Goal: Task Accomplishment & Management: Manage account settings

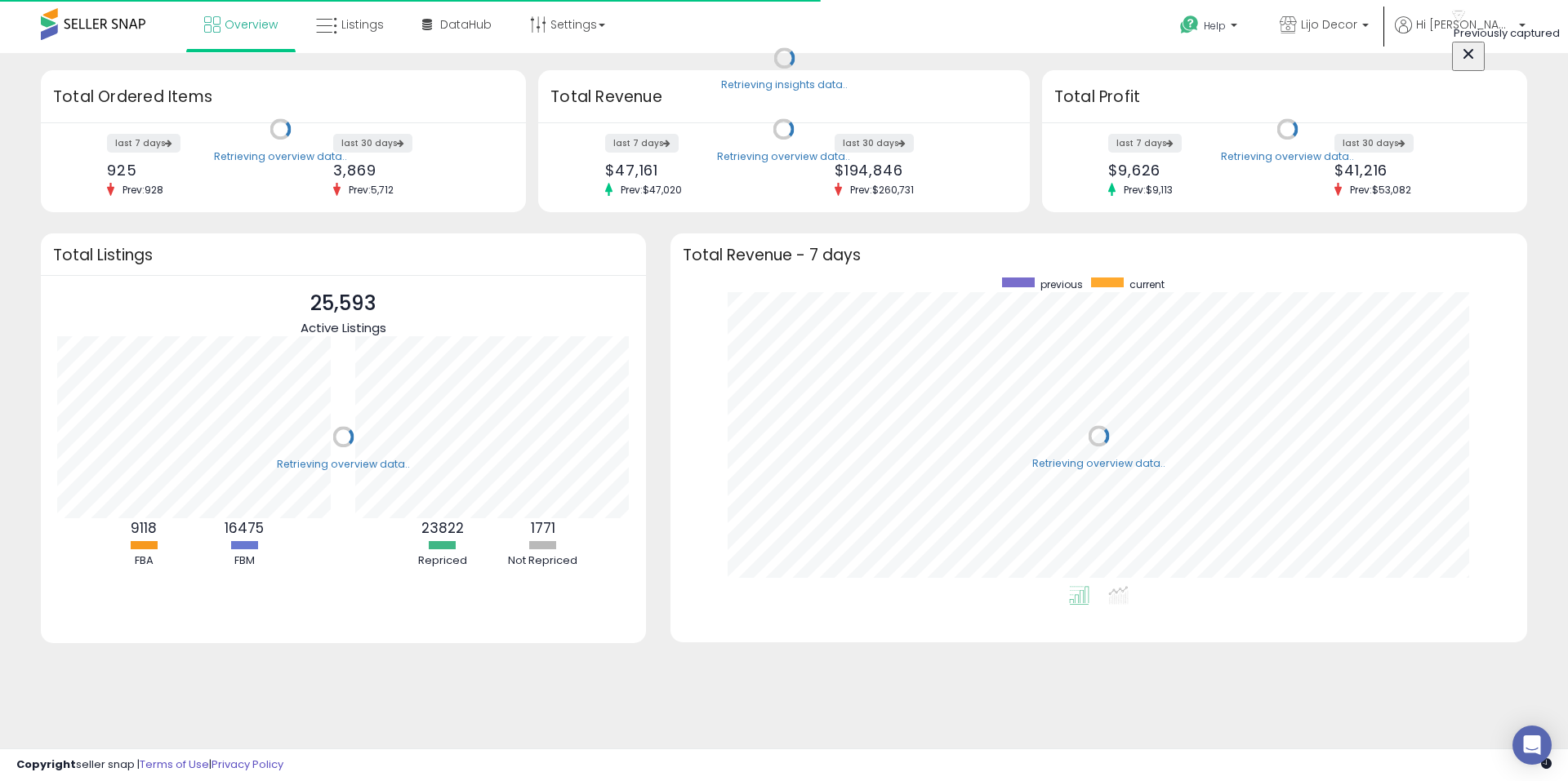
scroll to position [309, 824]
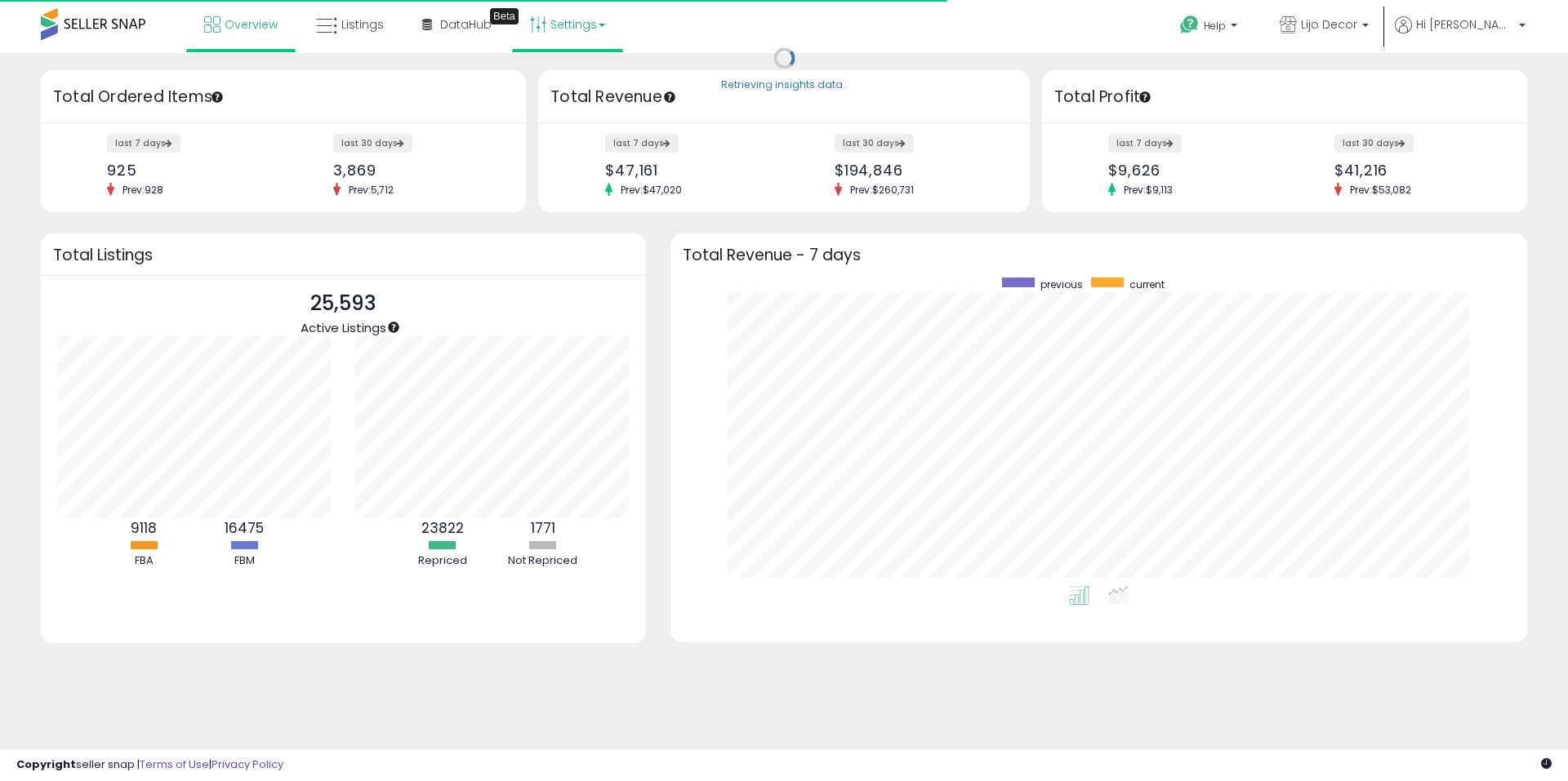
click at [561, 40] on link "Settings" at bounding box center [568, 25] width 100 height 49
click at [569, 83] on link "Store settings" at bounding box center [570, 83] width 74 height 15
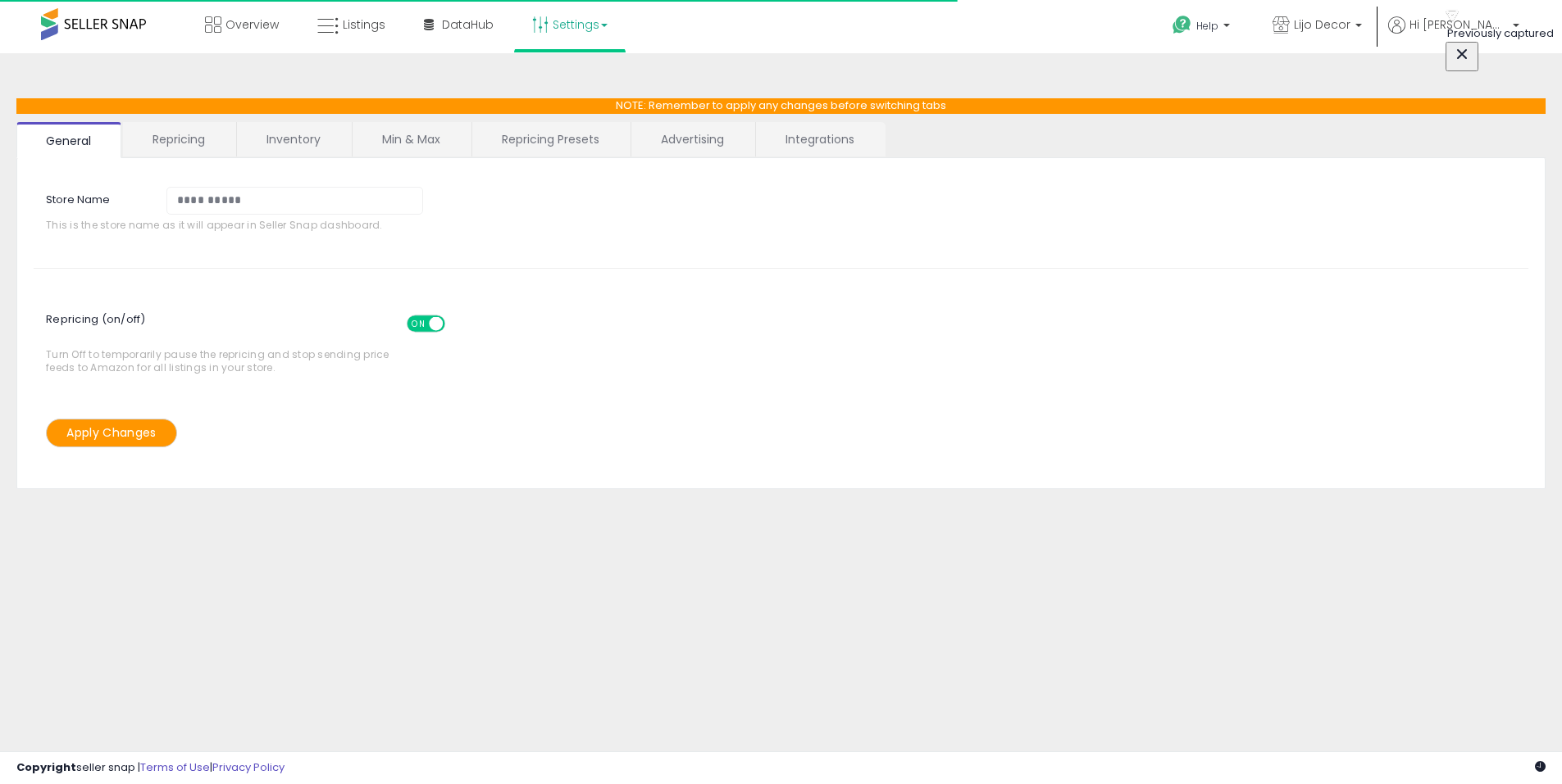
click at [421, 141] on link "Min & Max" at bounding box center [411, 139] width 118 height 35
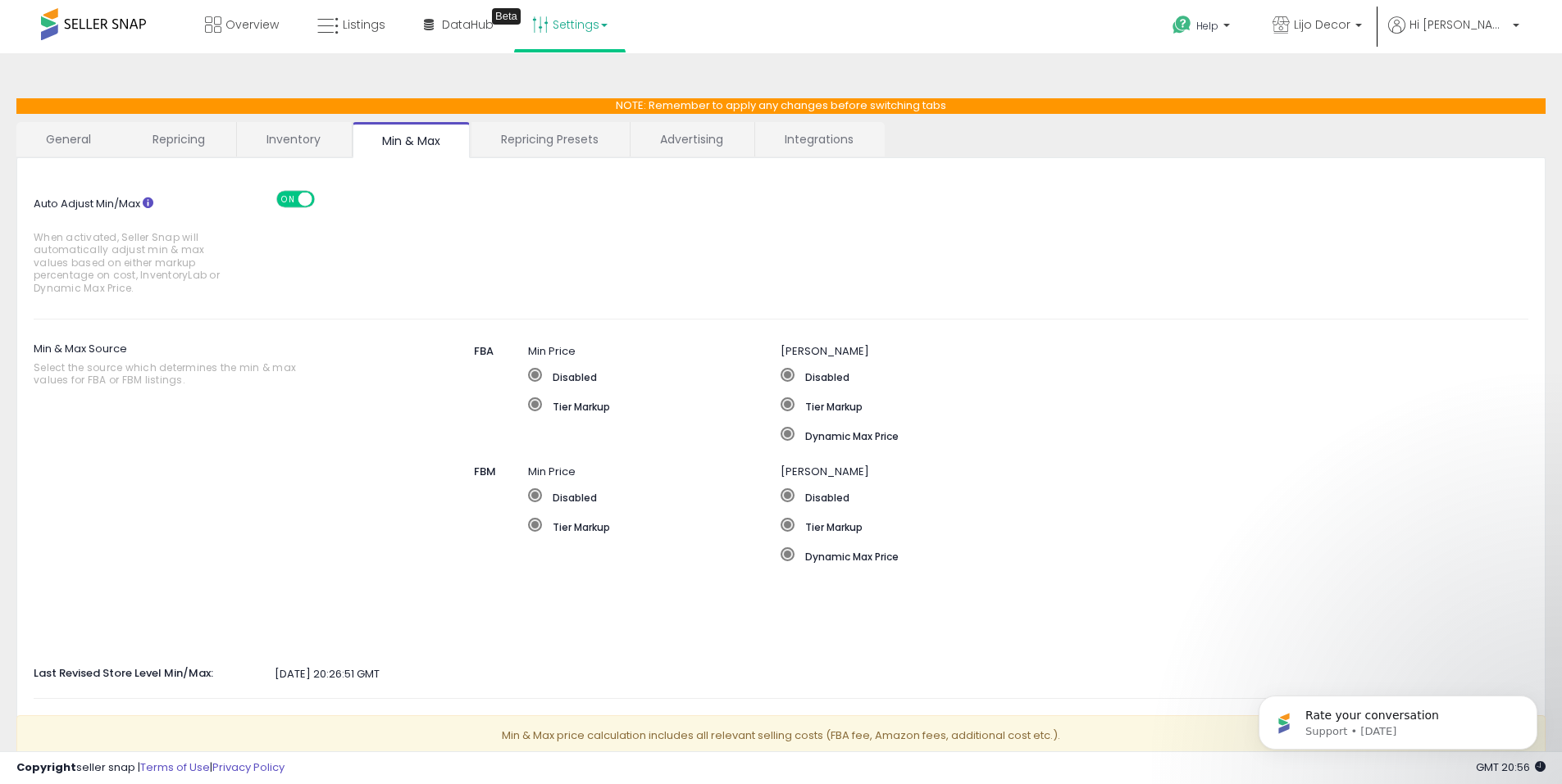
click at [108, 252] on span "When activated, Seller Snap will automatically adjust min & max values based on…" at bounding box center [130, 263] width 194 height 63
click at [164, 260] on span "When activated, Seller Snap will automatically adjust min & max values based on…" at bounding box center [130, 263] width 194 height 63
click at [273, 289] on label "Auto Adjust Min/Max When activated, Seller Snap will automatically adjust min &…" at bounding box center [148, 246] width 253 height 111
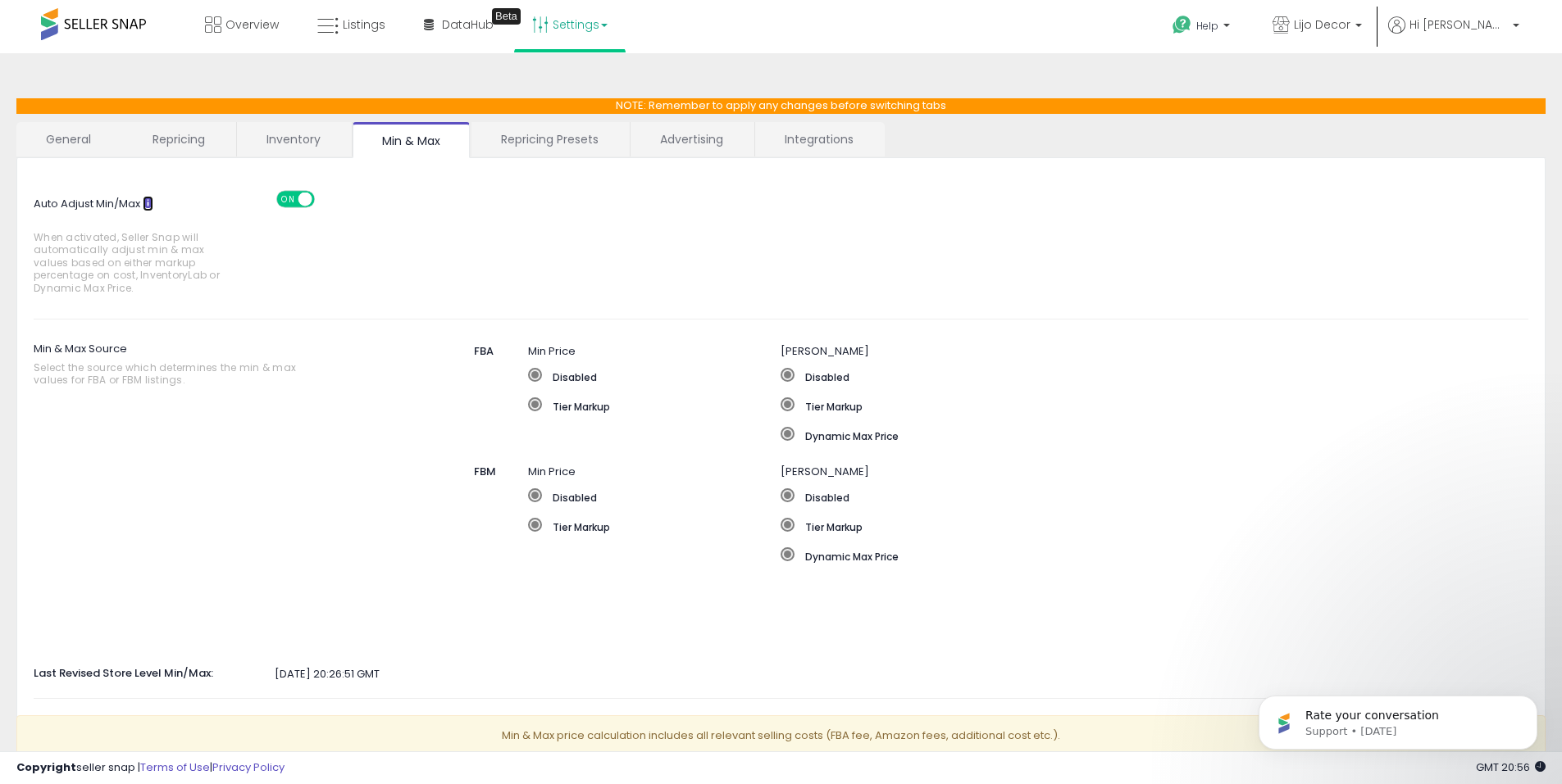
click at [153, 201] on icon at bounding box center [148, 203] width 11 height 11
drag, startPoint x: 299, startPoint y: 193, endPoint x: 311, endPoint y: 193, distance: 12.0
click at [299, 193] on div "ON OFF" at bounding box center [297, 198] width 38 height 14
click at [290, 196] on span "ON" at bounding box center [288, 198] width 20 height 14
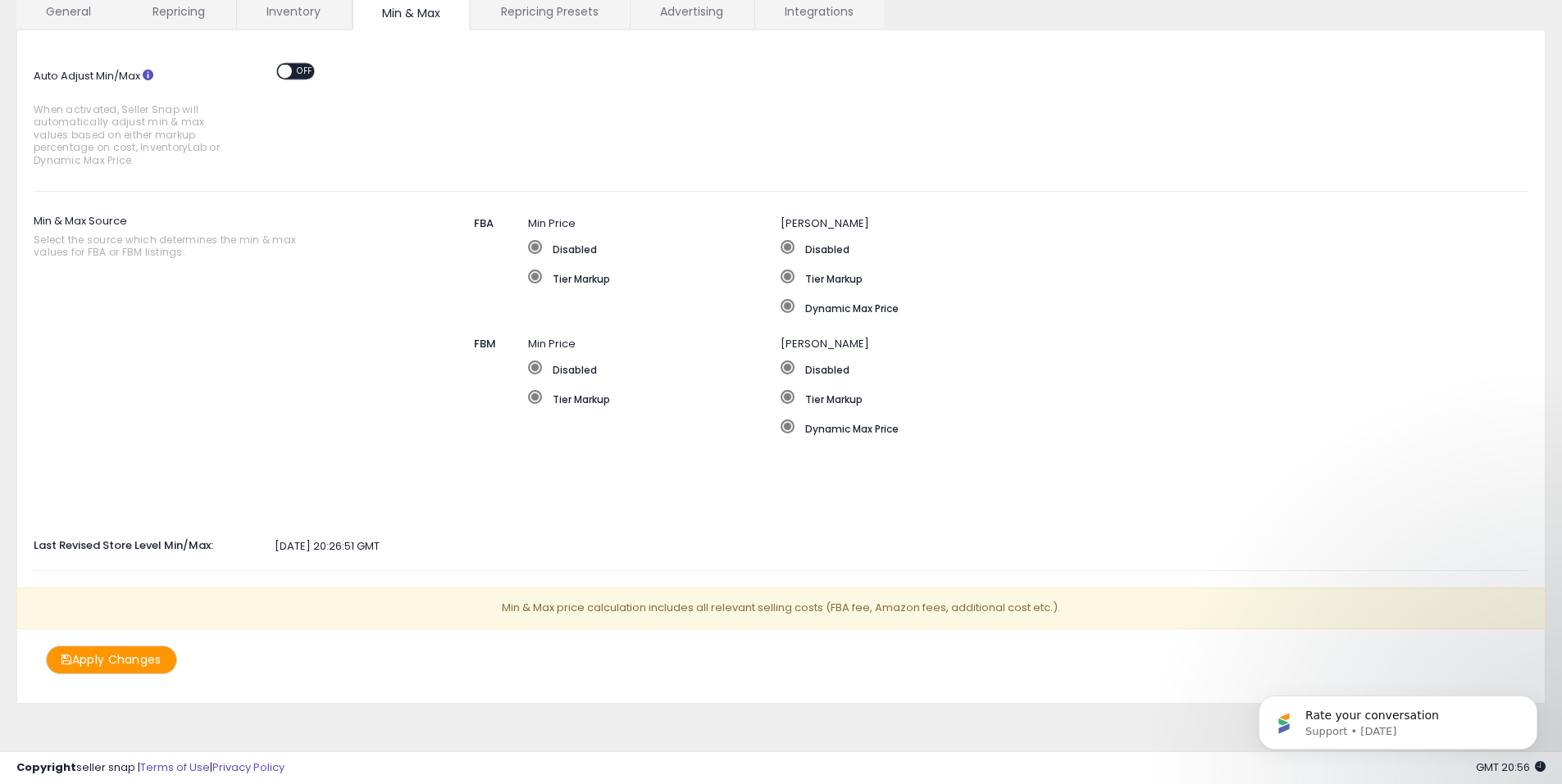
scroll to position [129, 0]
click at [298, 550] on div "[DATE] 20:26:51 GMT" at bounding box center [781, 545] width 1519 height 15
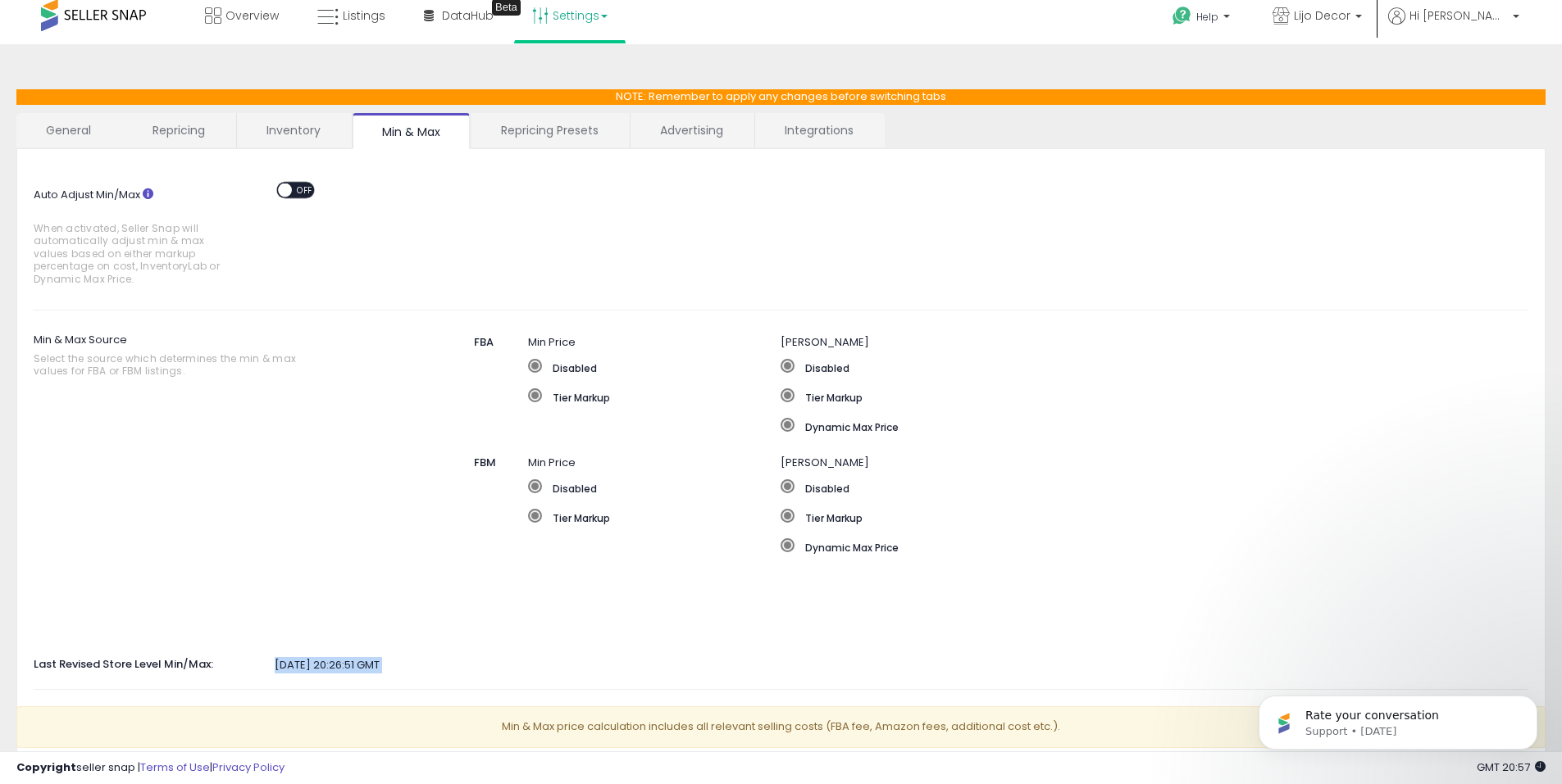
scroll to position [0, 0]
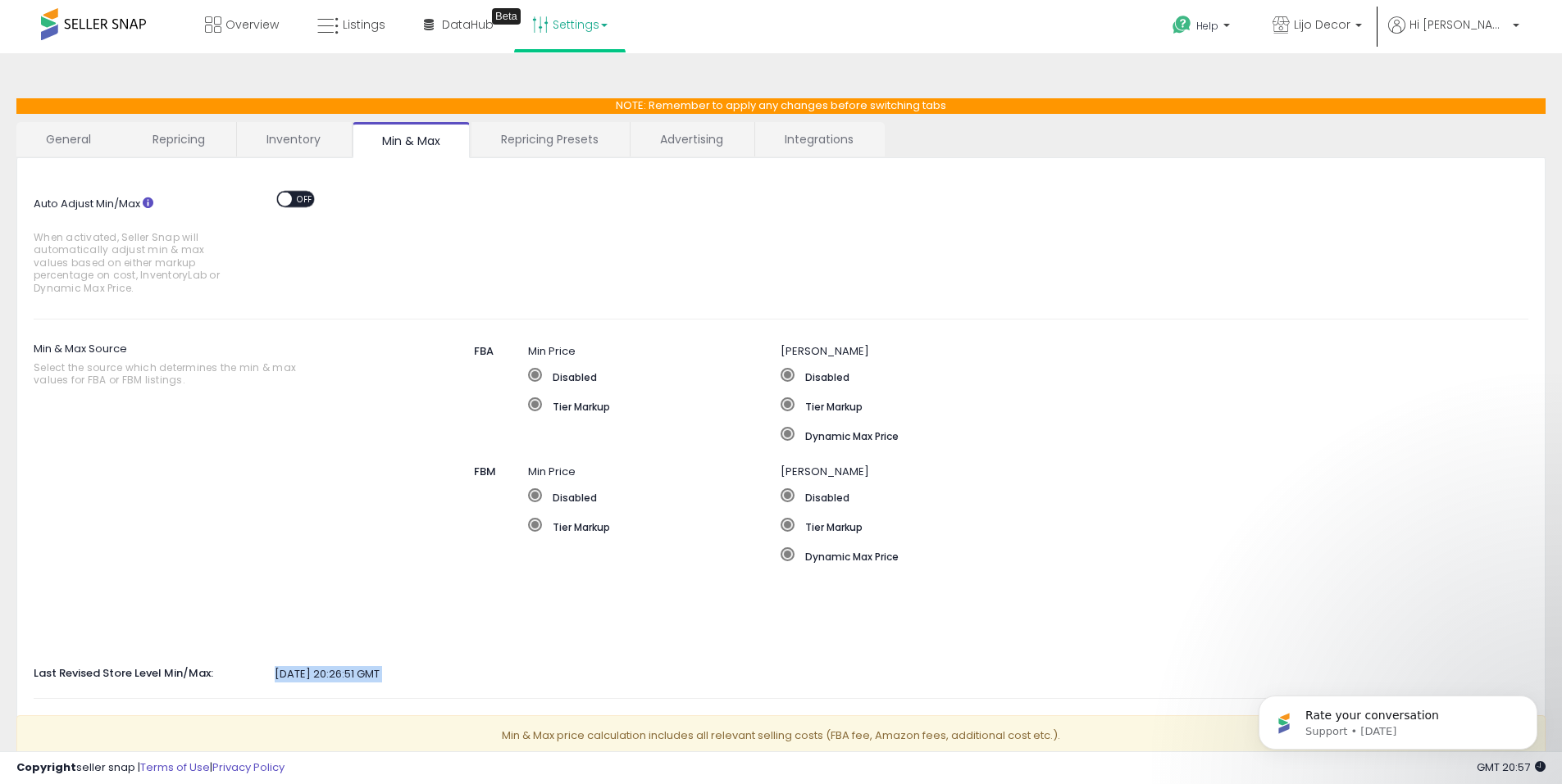
click at [302, 199] on span "OFF" at bounding box center [305, 198] width 26 height 14
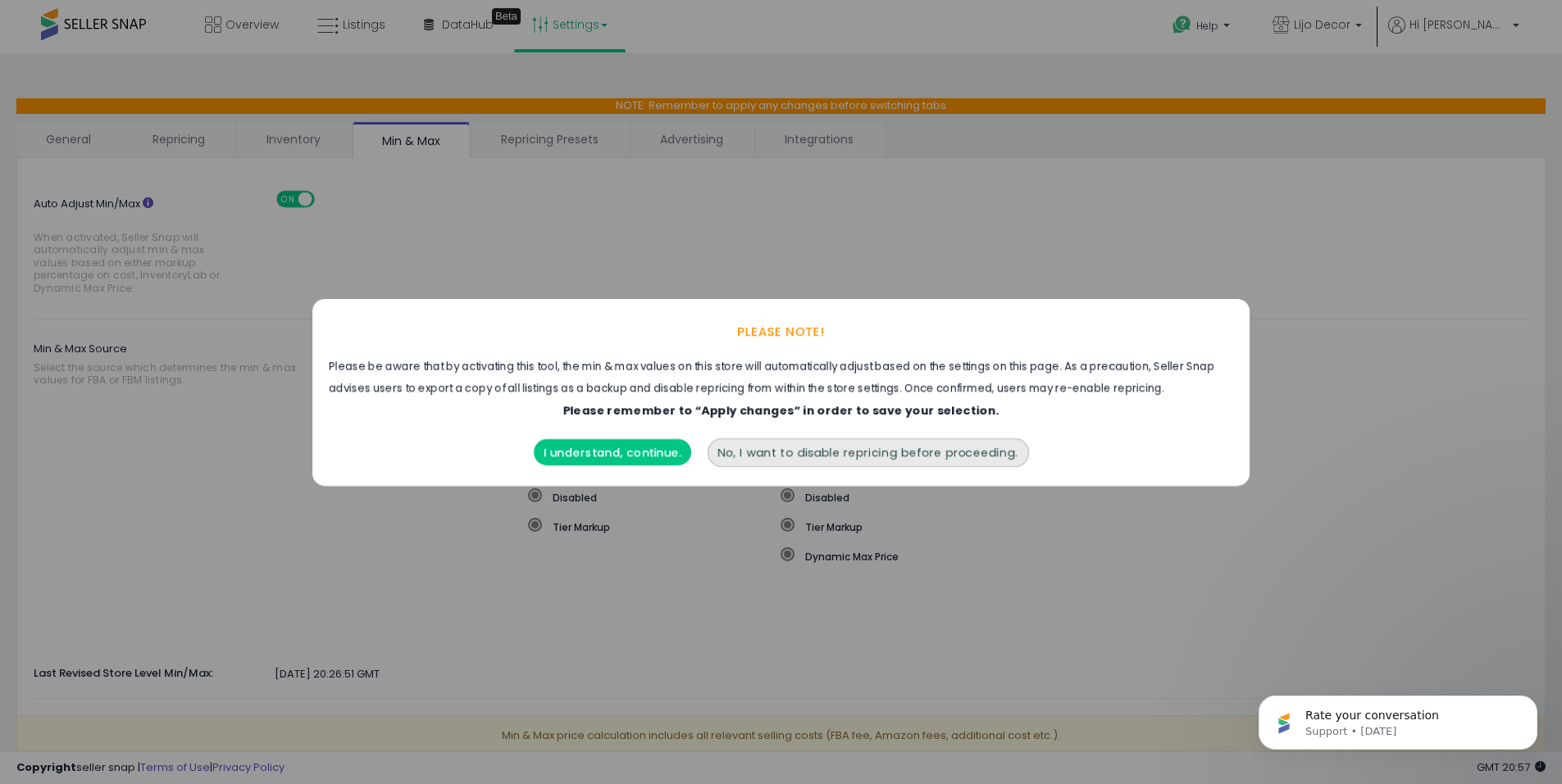
click at [1257, 393] on div "PLEASE NOTE! Please be aware that by activating this tool, the min & max values…" at bounding box center [781, 392] width 1562 height 784
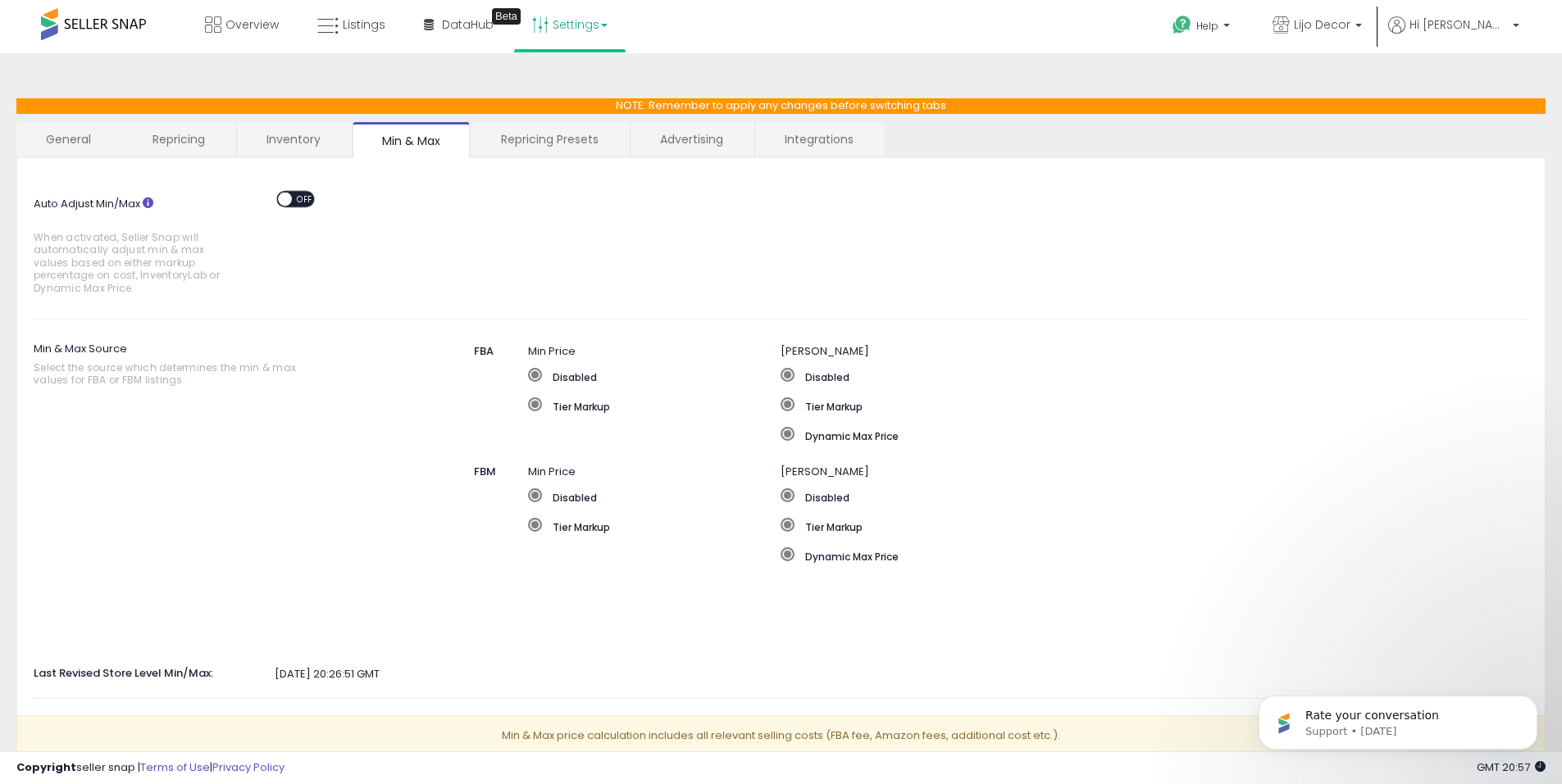
click at [305, 131] on link "Inventory" at bounding box center [294, 139] width 113 height 35
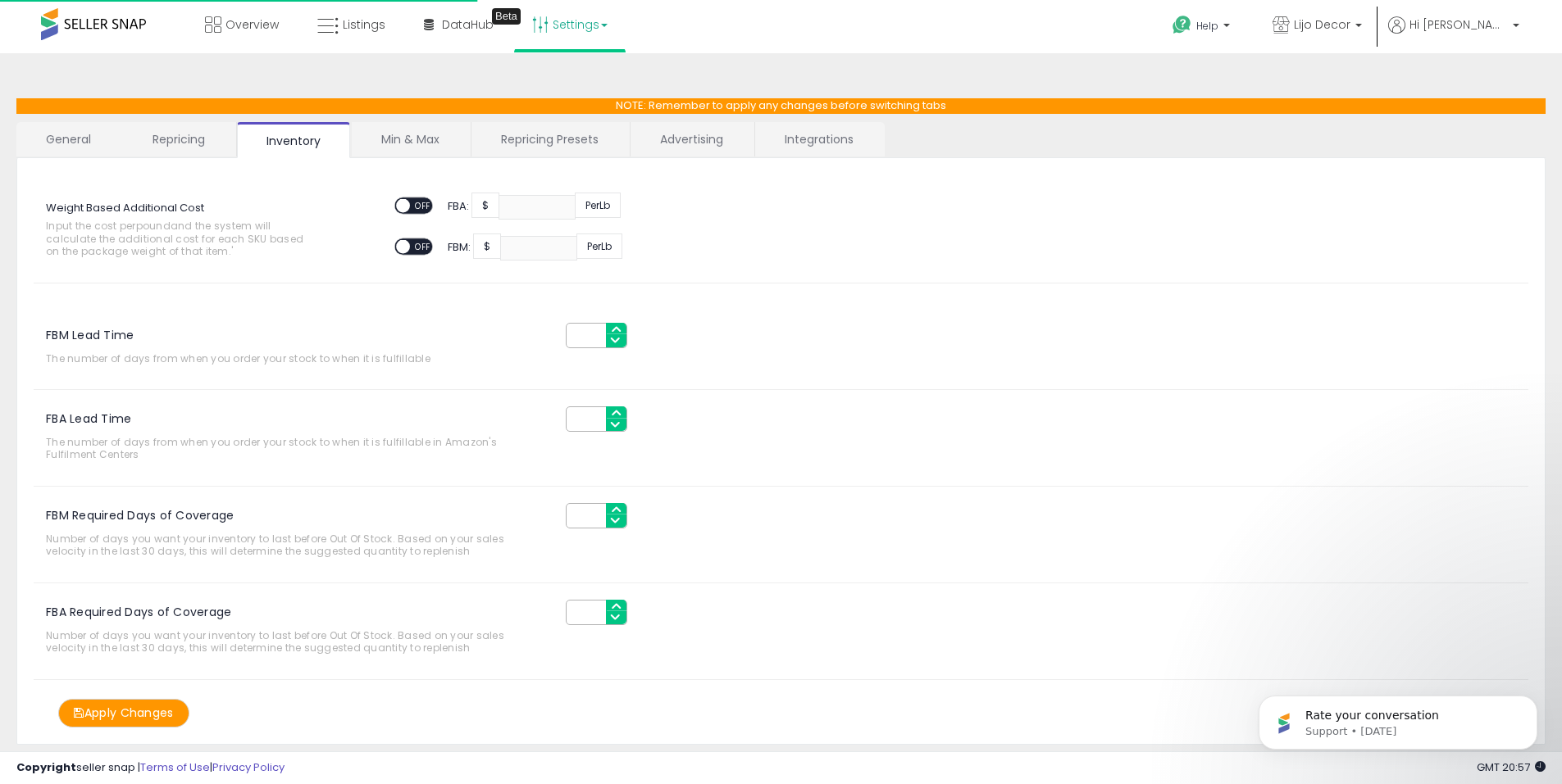
click at [396, 133] on link "Min & Max" at bounding box center [410, 139] width 118 height 35
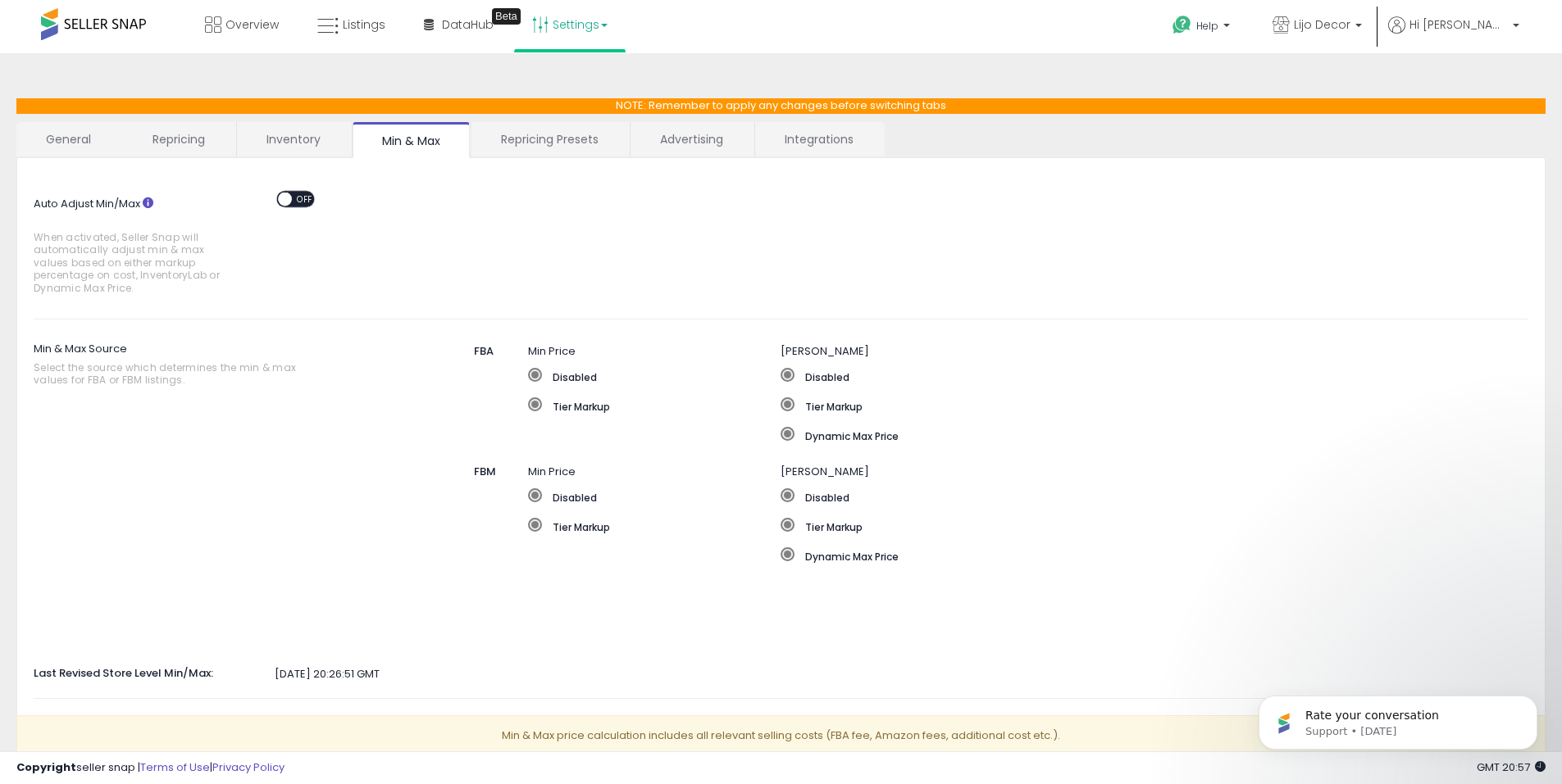
click at [497, 130] on link "Repricing Presets" at bounding box center [550, 139] width 157 height 35
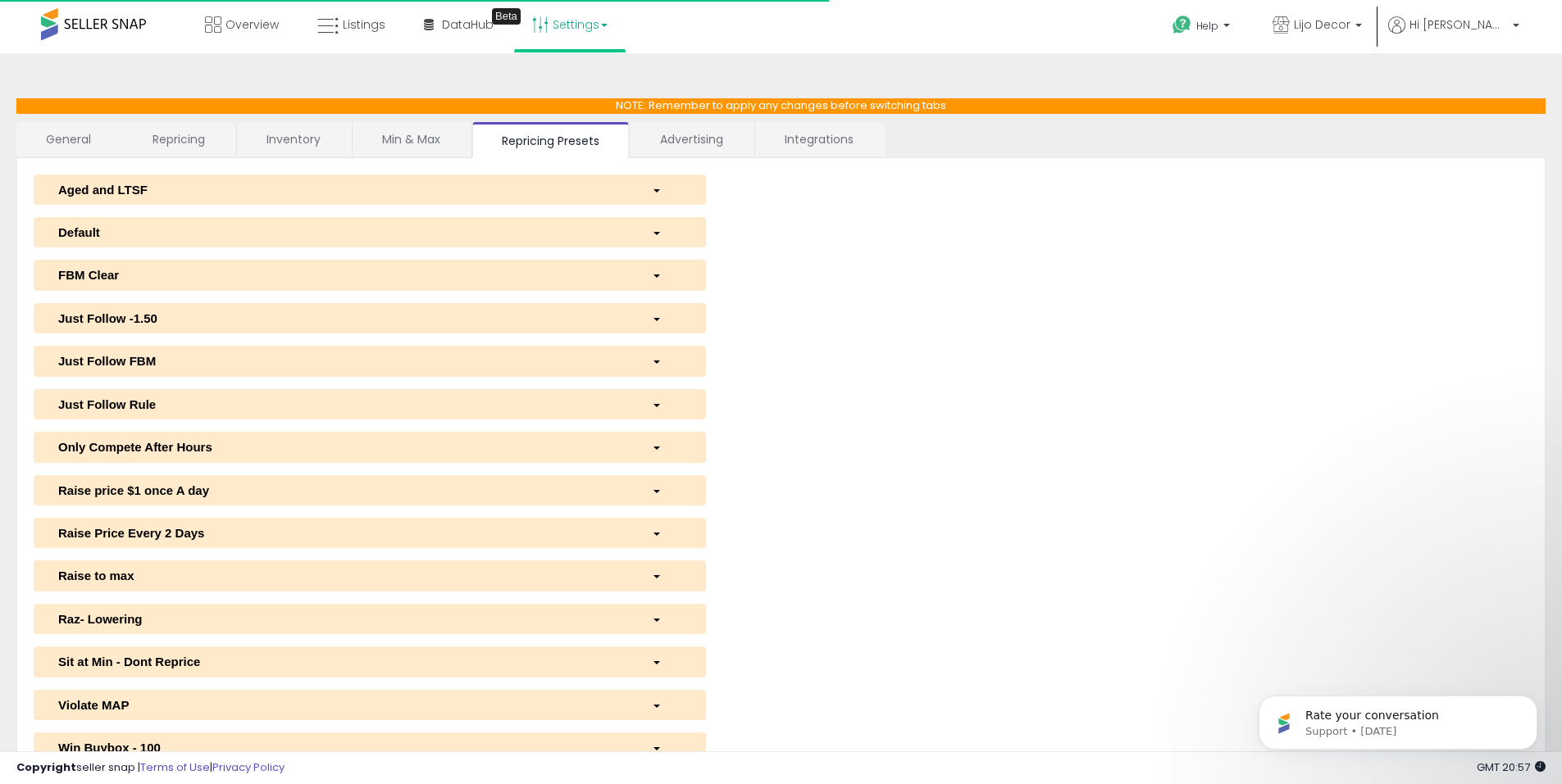
click at [669, 146] on link "Advertising" at bounding box center [691, 139] width 122 height 35
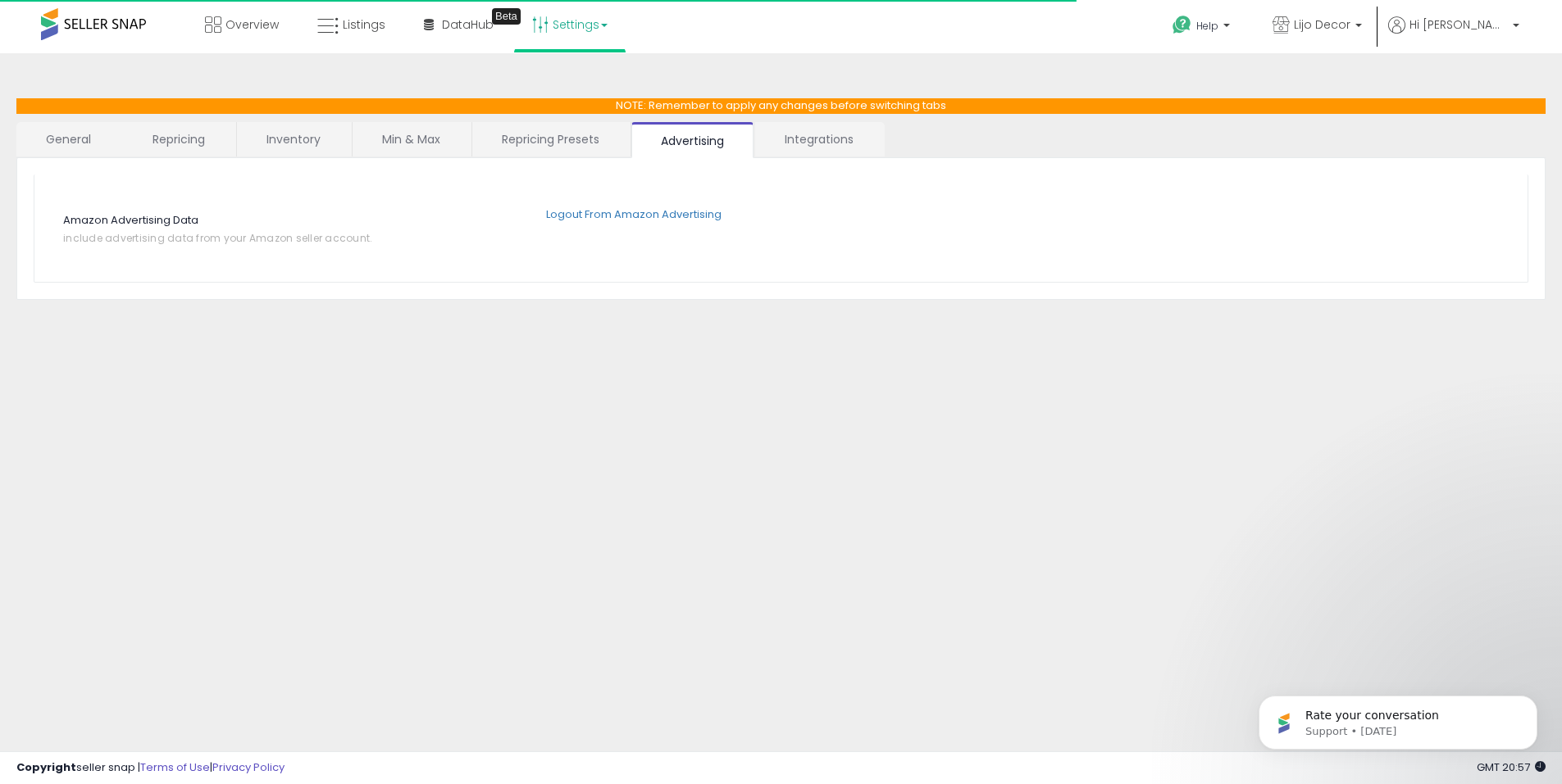
click at [840, 144] on link "Integrations" at bounding box center [819, 139] width 128 height 35
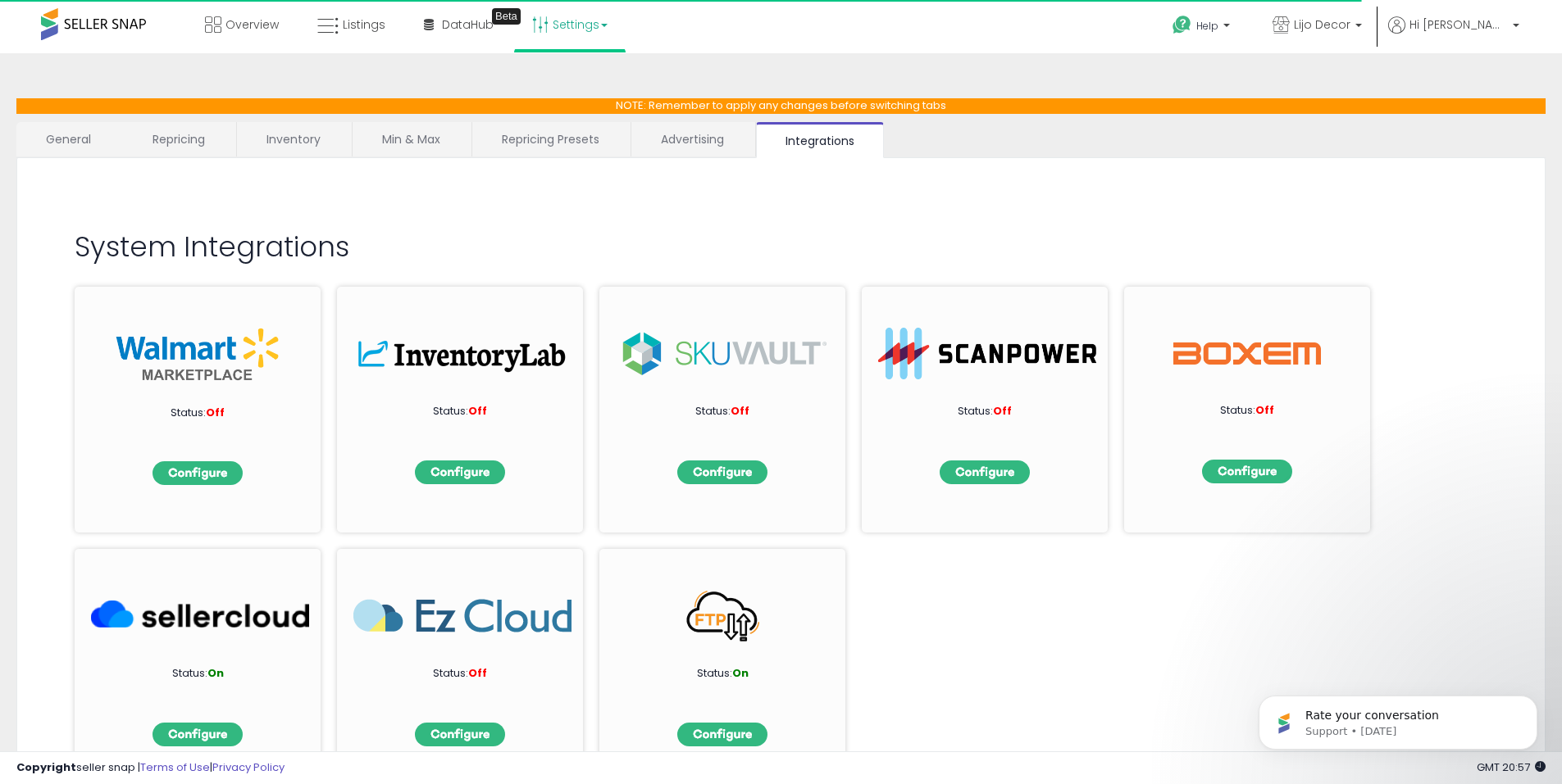
click at [650, 135] on link "Advertising" at bounding box center [692, 139] width 122 height 35
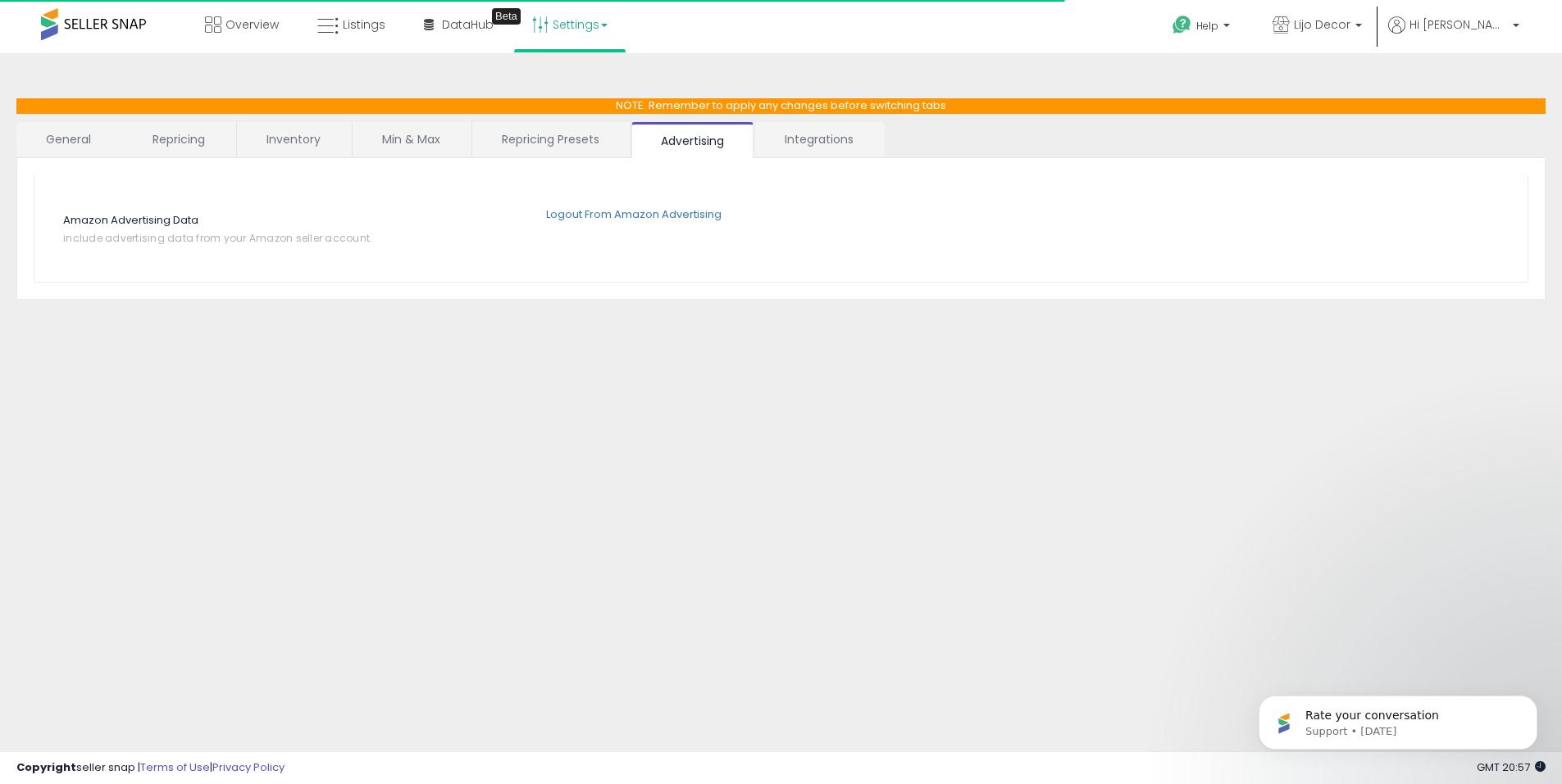
click at [570, 132] on link "Repricing Presets" at bounding box center [551, 139] width 157 height 35
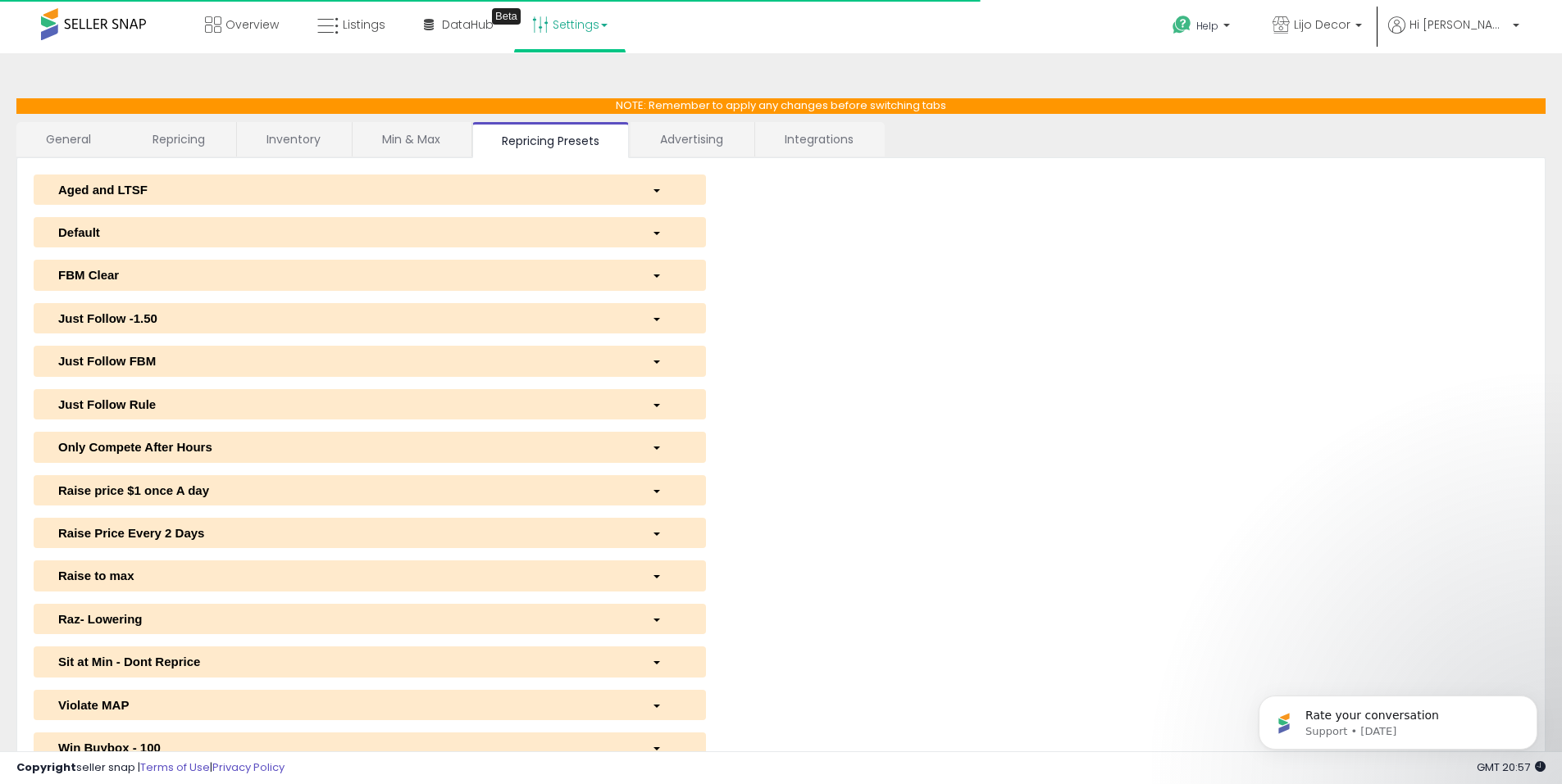
click at [421, 138] on link "Min & Max" at bounding box center [411, 139] width 118 height 35
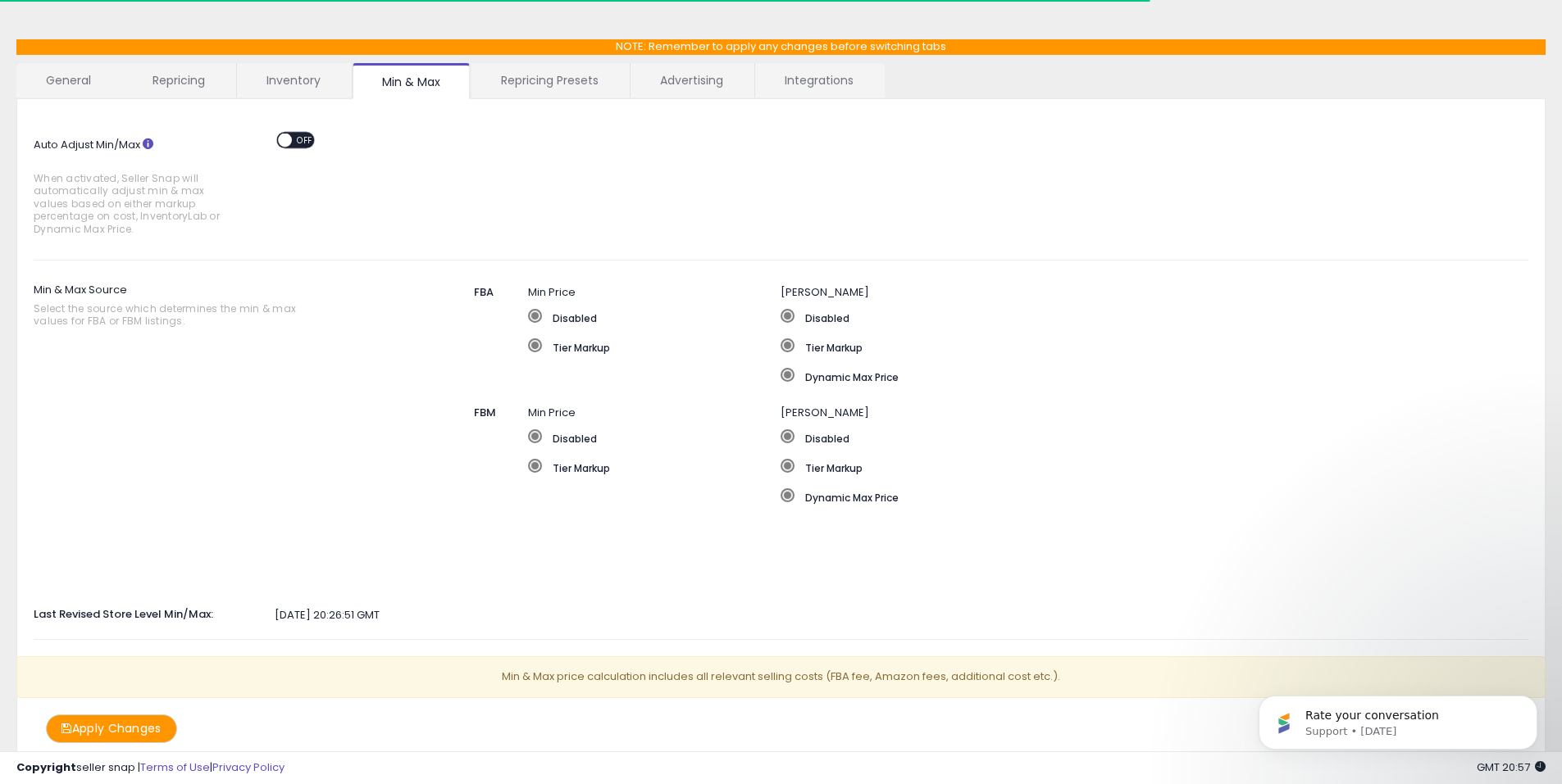
scroll to position [129, 0]
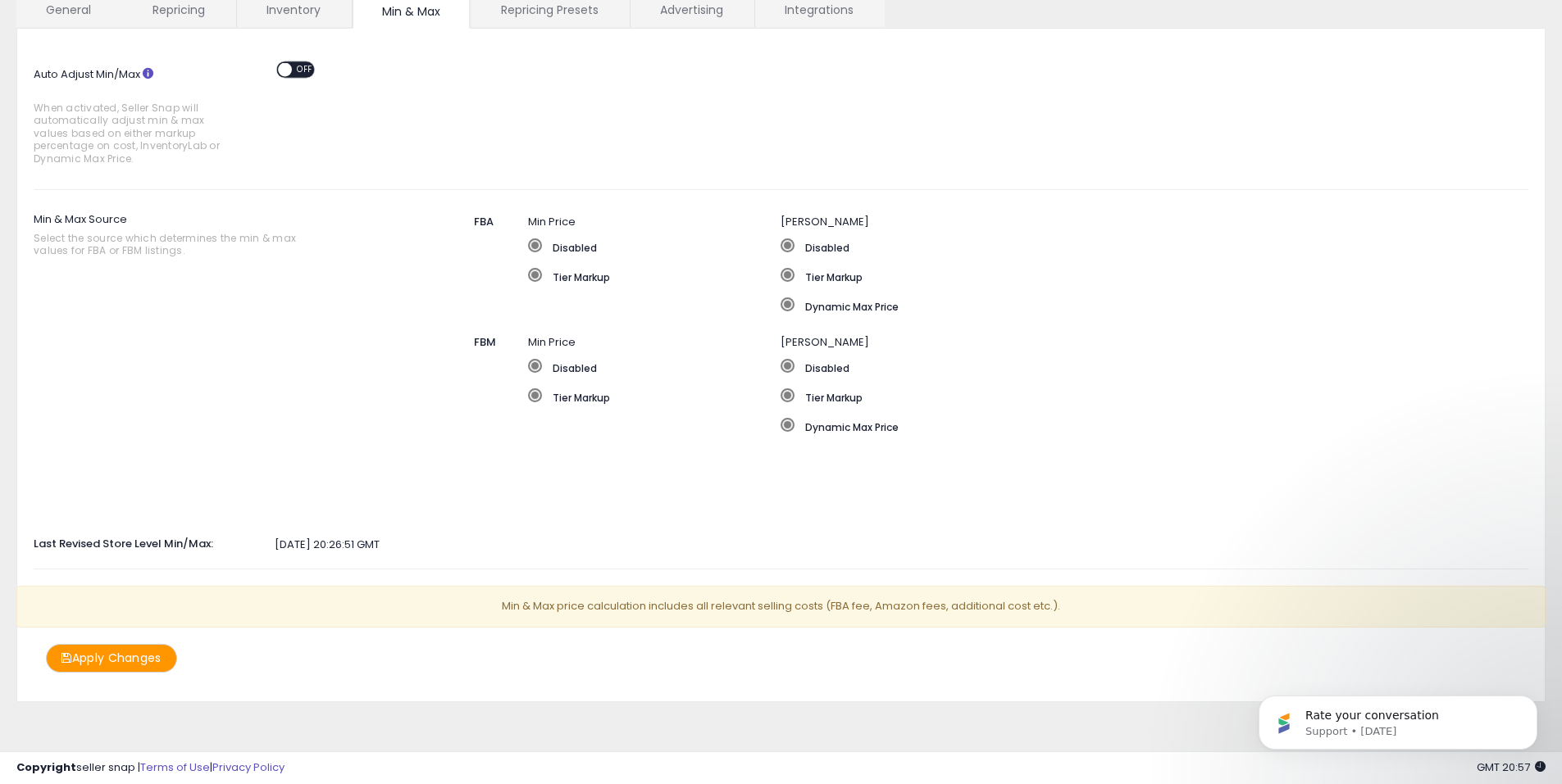
click at [111, 655] on button "Apply Changes" at bounding box center [111, 658] width 131 height 28
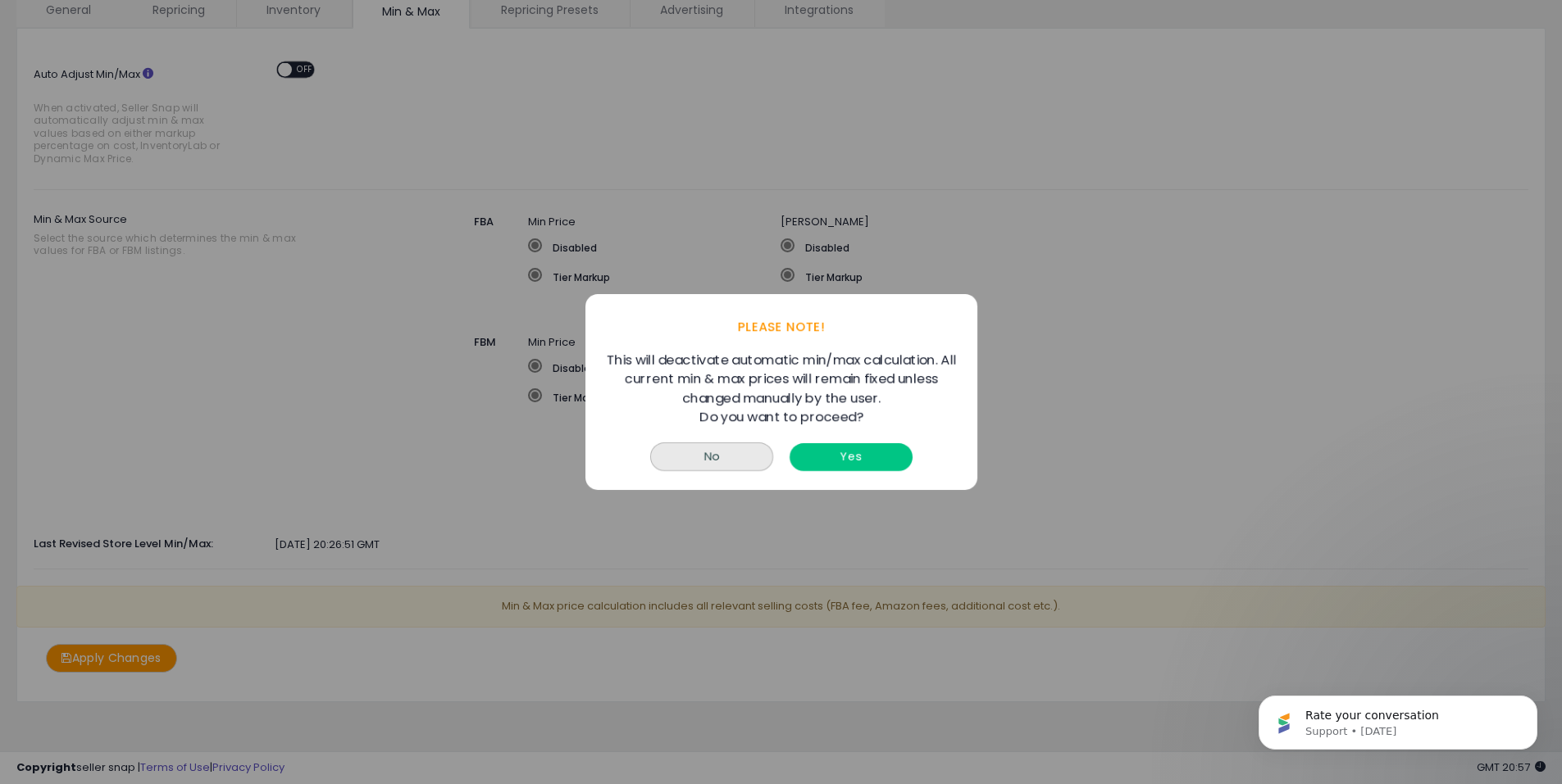
click at [874, 457] on button "Yes" at bounding box center [851, 457] width 123 height 27
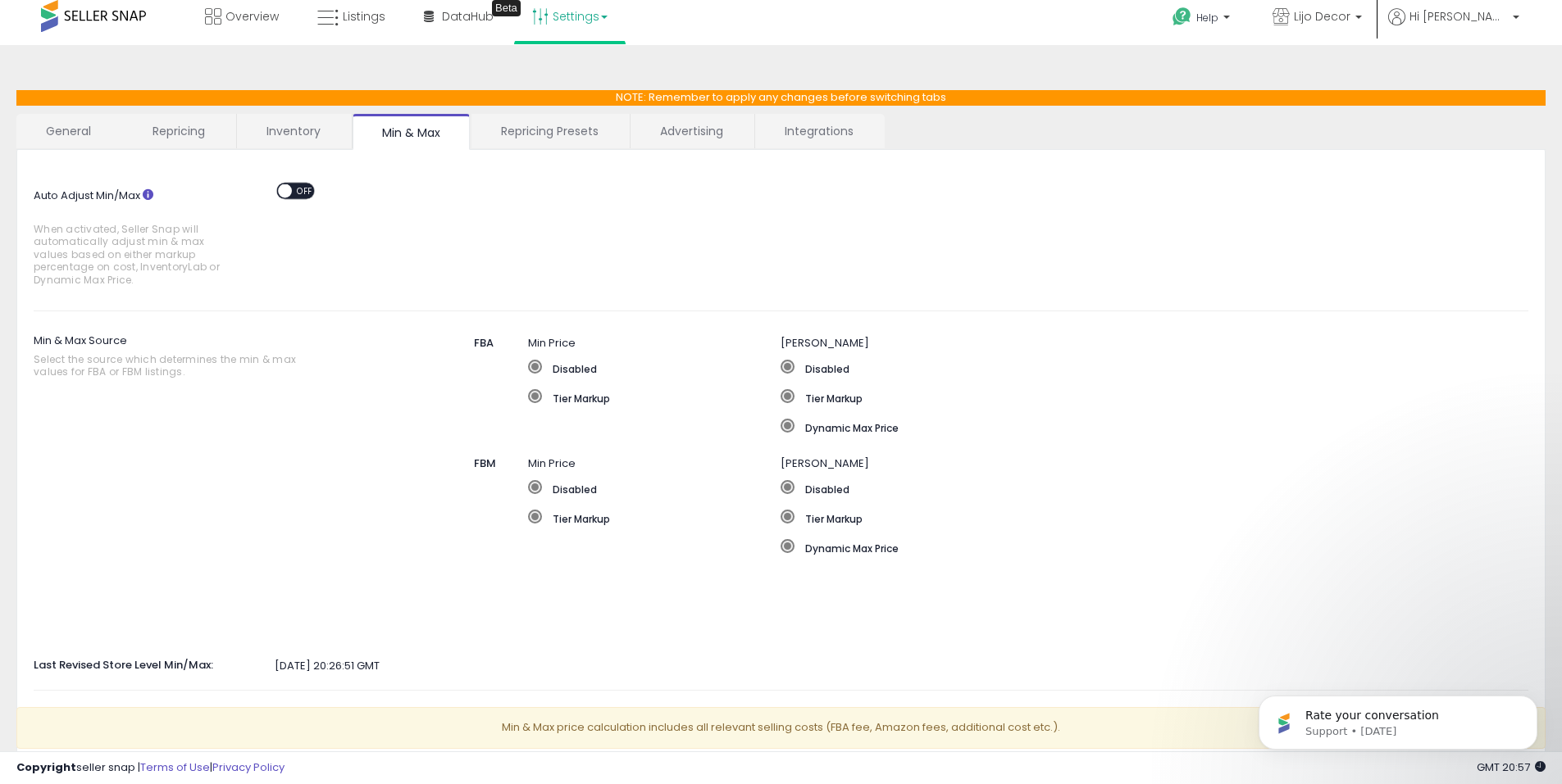
scroll to position [0, 0]
